Goal: Information Seeking & Learning: Learn about a topic

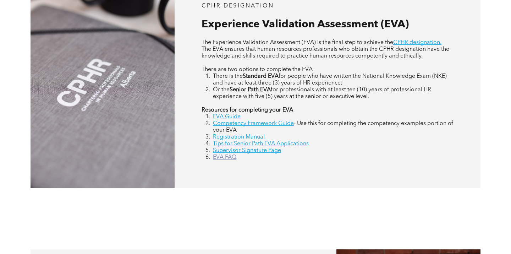
click at [230, 155] on link "EVA FAQ" at bounding box center [224, 157] width 23 height 6
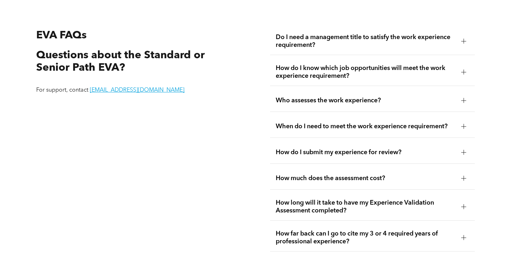
scroll to position [1224, 0]
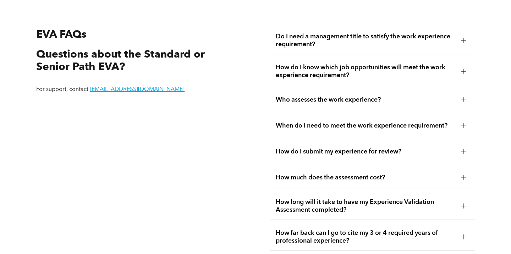
click at [462, 70] on div at bounding box center [463, 71] width 5 height 5
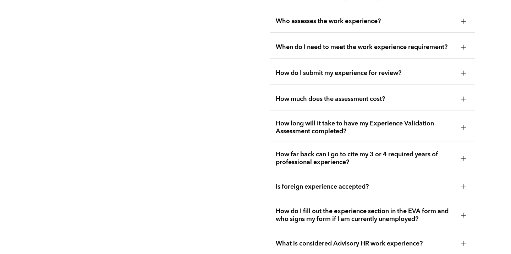
scroll to position [1370, 0]
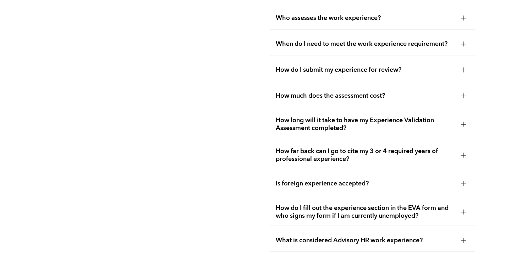
click at [391, 69] on span "How do I submit my experience for review?" at bounding box center [366, 70] width 180 height 8
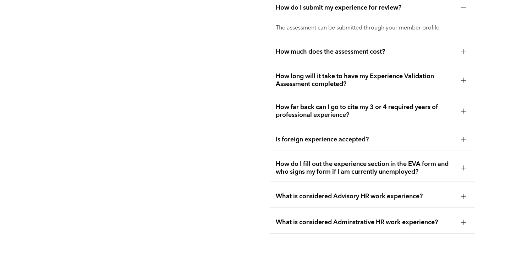
scroll to position [1369, 0]
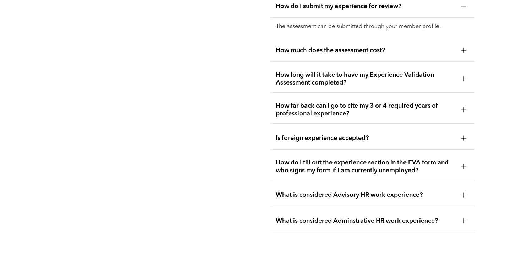
click at [386, 50] on span "How much does the assessment cost?" at bounding box center [366, 50] width 180 height 8
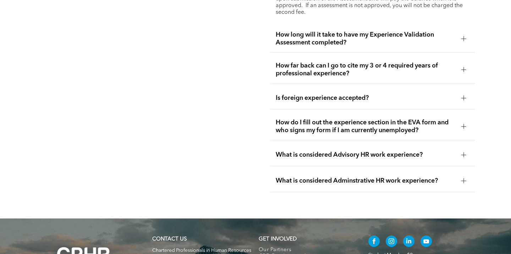
scroll to position [1429, 0]
click at [374, 128] on span "How do I fill out the experience section in the EVA form and who signs my form …" at bounding box center [366, 126] width 180 height 16
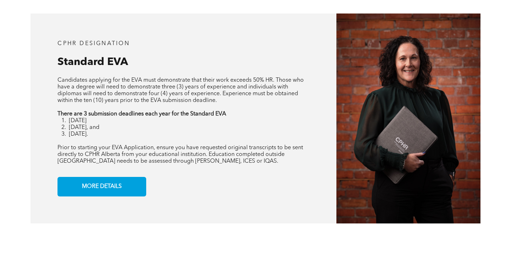
scroll to position [569, 0]
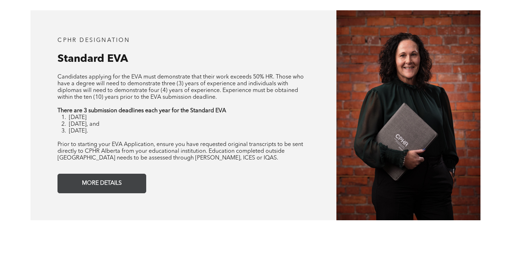
click at [104, 186] on span "MORE DETAILS" at bounding box center [101, 183] width 45 height 14
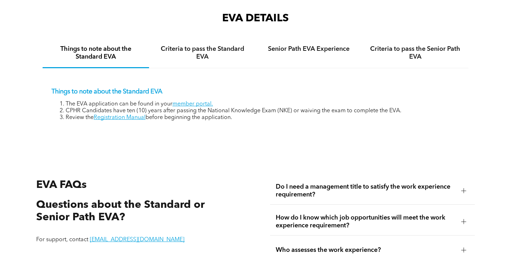
scroll to position [1077, 0]
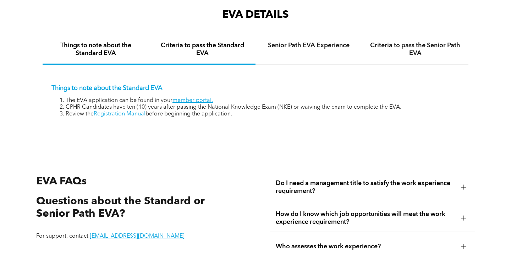
click at [207, 48] on h4 "Criteria to pass the Standard EVA" at bounding box center [202, 50] width 94 height 16
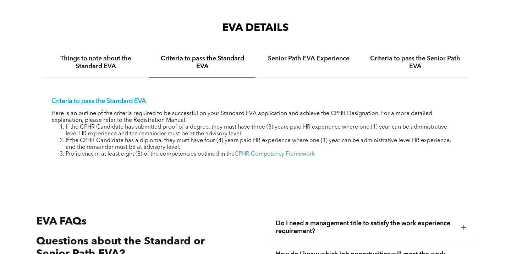
scroll to position [1061, 0]
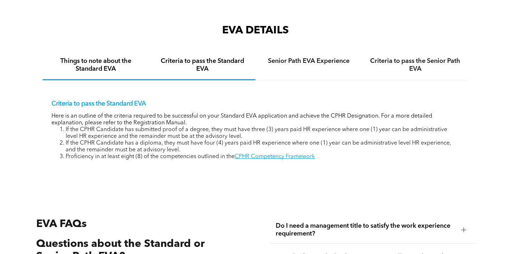
click at [112, 67] on h4 "Things to note about the Standard EVA" at bounding box center [96, 65] width 94 height 16
